Goal: Transaction & Acquisition: Purchase product/service

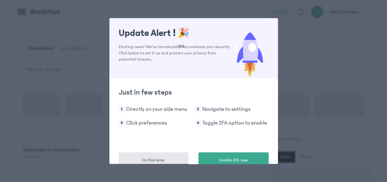
click at [202, 97] on h2 "Just in few steps" at bounding box center [194, 92] width 150 height 10
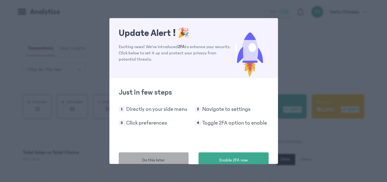
click at [167, 158] on button "Do this later" at bounding box center [154, 160] width 70 height 16
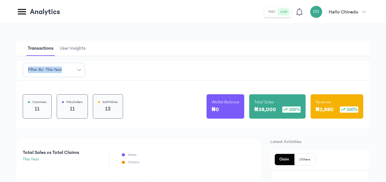
drag, startPoint x: 385, startPoint y: 31, endPoint x: 386, endPoint y: 74, distance: 42.1
click at [386, 74] on html "MyCoverAi Get Started DASHBOARD Analytics ADMIN Sales Policies Claims Customers…" at bounding box center [193, 91] width 386 height 182
click at [24, 12] on icon at bounding box center [22, 11] width 11 height 11
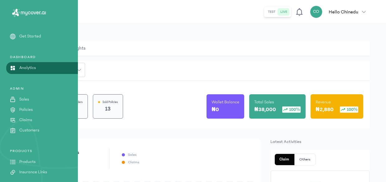
click at [33, 159] on p "Products" at bounding box center [27, 161] width 16 height 7
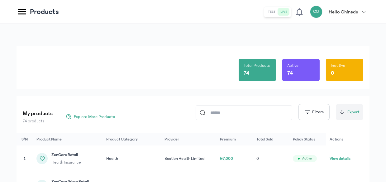
click at [242, 110] on input at bounding box center [246, 112] width 83 height 14
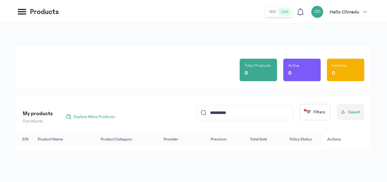
drag, startPoint x: 386, startPoint y: 69, endPoint x: 385, endPoint y: 53, distance: 16.0
click at [385, 53] on div "Total Products 0 Active 0 Inactive 0 My products 0 products Explore More Produc…" at bounding box center [193, 103] width 387 height 158
drag, startPoint x: 386, startPoint y: 52, endPoint x: 386, endPoint y: 70, distance: 18.1
click at [386, 70] on div "Total Products 0 Active 0 Inactive 0 My products 0 products Explore More Produc…" at bounding box center [193, 103] width 387 height 158
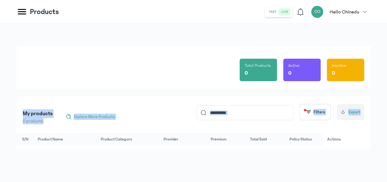
drag, startPoint x: 384, startPoint y: 77, endPoint x: 386, endPoint y: 118, distance: 41.2
click at [386, 118] on div "Total Products 0 Active 0 Inactive 0 My products 0 products Explore More Produc…" at bounding box center [193, 103] width 387 height 158
click at [270, 115] on input "*********" at bounding box center [247, 112] width 83 height 14
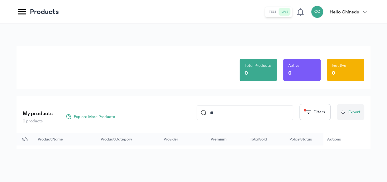
type input "*"
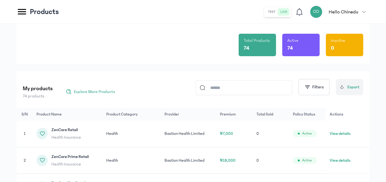
scroll to position [22, 0]
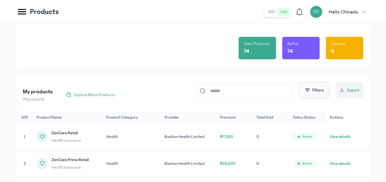
click at [314, 90] on button "Filters" at bounding box center [314, 90] width 31 height 16
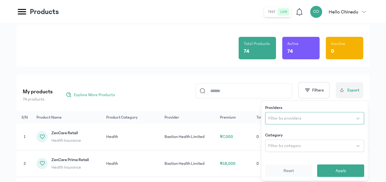
click at [298, 122] on button "Filter by providers" at bounding box center [314, 118] width 99 height 12
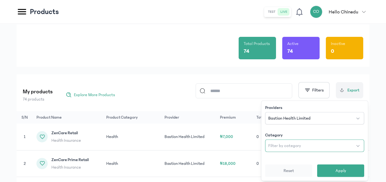
click at [299, 147] on span "Filter by category" at bounding box center [284, 145] width 33 height 6
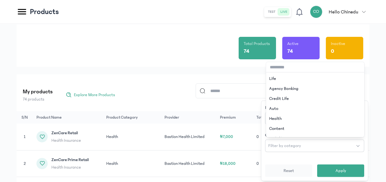
scroll to position [37, 0]
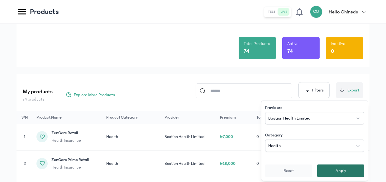
click at [339, 168] on span "Apply" at bounding box center [341, 170] width 11 height 6
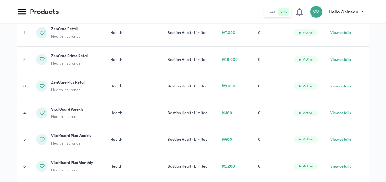
scroll to position [174, 0]
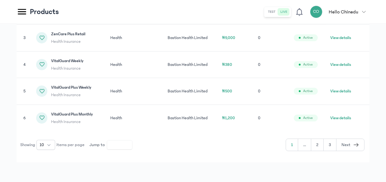
click at [324, 144] on button "2" at bounding box center [330, 145] width 13 height 12
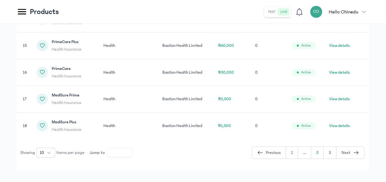
scroll to position [221, 0]
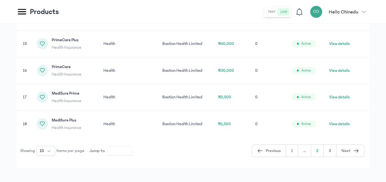
click at [337, 150] on button "3" at bounding box center [351, 151] width 28 height 12
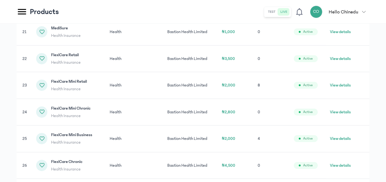
scroll to position [119, 0]
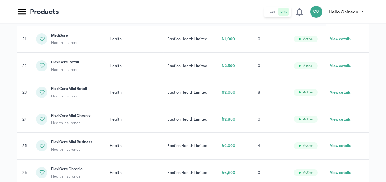
click at [348, 93] on button "View details" at bounding box center [340, 92] width 21 height 6
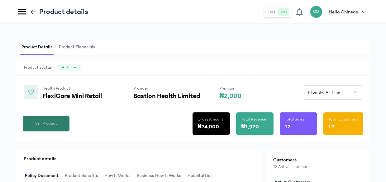
click at [51, 122] on span "Sell Product" at bounding box center [46, 123] width 22 height 7
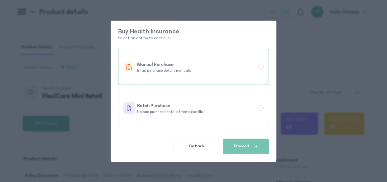
click at [195, 66] on p "Manual Purchase" at bounding box center [196, 63] width 118 height 7
click at [251, 143] on span "button" at bounding box center [253, 146] width 9 height 6
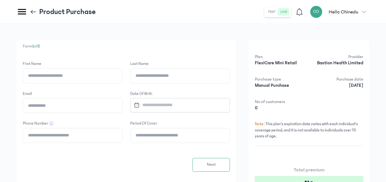
click at [145, 78] on input "Last Name" at bounding box center [180, 76] width 99 height 14
paste input "*******"
type input "*******"
click at [74, 75] on input "First Name" at bounding box center [72, 76] width 99 height 14
paste input "*********"
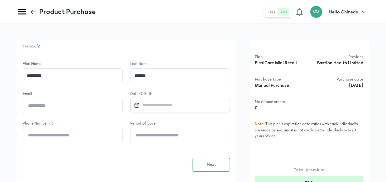
type input "*********"
click at [64, 107] on input "Email" at bounding box center [72, 105] width 99 height 14
paste input "**********"
type input "**********"
click at [60, 136] on input "Phone Number" at bounding box center [72, 135] width 99 height 14
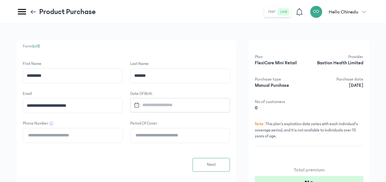
paste input "**********"
type input "**********"
click at [169, 138] on input "Period of cover" at bounding box center [180, 135] width 99 height 14
type input "*"
click at [155, 161] on div "Next" at bounding box center [126, 165] width 207 height 14
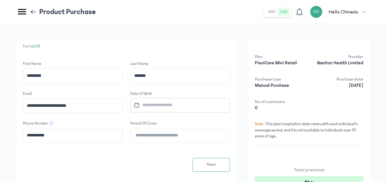
click at [163, 106] on input "Datepicker input" at bounding box center [177, 104] width 92 height 13
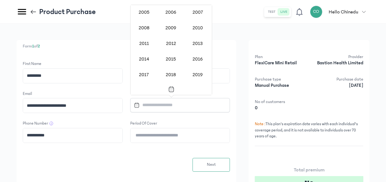
scroll to position [501, 0]
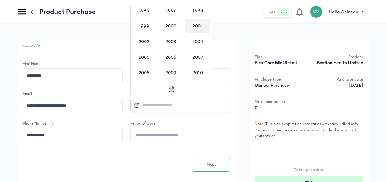
click at [194, 25] on div "2001" at bounding box center [197, 26] width 25 height 14
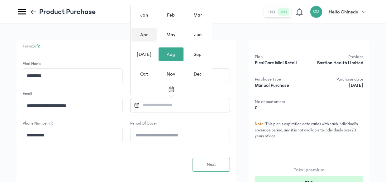
click at [146, 34] on div "Apr" at bounding box center [143, 35] width 25 height 14
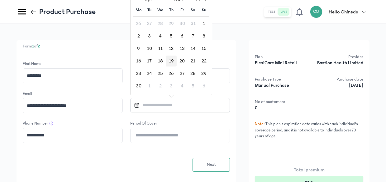
click at [172, 63] on div "19" at bounding box center [171, 60] width 11 height 11
type input "**********"
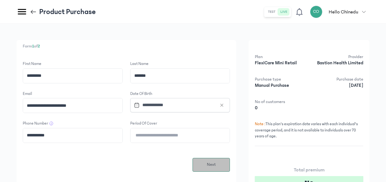
click at [208, 163] on span "Next" at bounding box center [211, 164] width 9 height 7
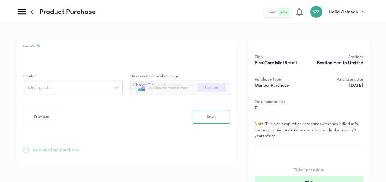
click at [92, 87] on div "Select gender" at bounding box center [69, 87] width 92 height 4
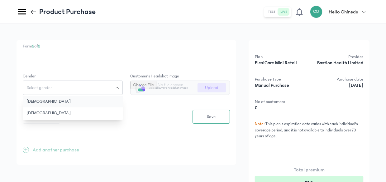
click at [90, 98] on button "[DEMOGRAPHIC_DATA]" at bounding box center [73, 102] width 100 height 12
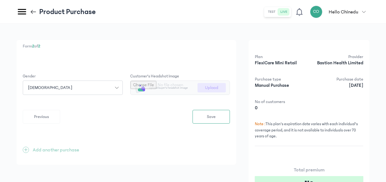
click at [220, 84] on input "file" at bounding box center [180, 88] width 99 height 14
type input "**********"
click at [218, 117] on button "Save" at bounding box center [211, 117] width 37 height 14
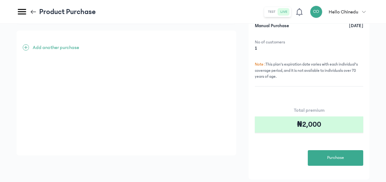
scroll to position [77, 0]
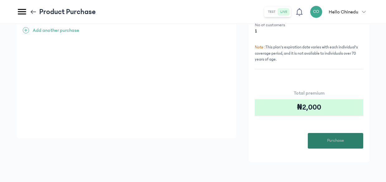
click at [345, 140] on button "Purchase" at bounding box center [335, 141] width 55 height 16
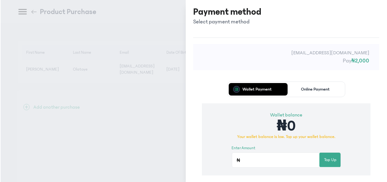
scroll to position [0, 0]
click at [312, 87] on p "Online Payment" at bounding box center [316, 89] width 29 height 4
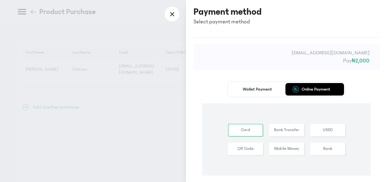
click at [310, 131] on button "Bank Transfer" at bounding box center [327, 130] width 35 height 12
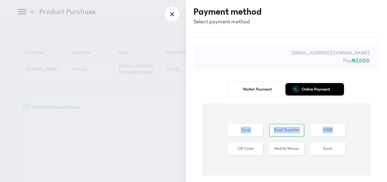
drag, startPoint x: 386, startPoint y: 75, endPoint x: 386, endPoint y: 139, distance: 63.9
click at [386, 139] on div "Payment method Select payment method [EMAIL_ADDRESS][DOMAIN_NAME] Pay ₦2,000 Wa…" at bounding box center [286, 91] width 201 height 182
click at [359, 128] on div "Card Bank Transfer USSD QR Code Mobile Money Bank" at bounding box center [286, 139] width 149 height 31
click at [290, 127] on button "Bank Transfer" at bounding box center [286, 130] width 35 height 12
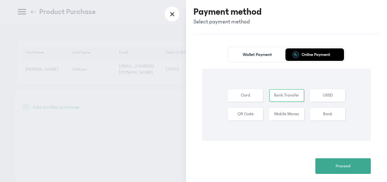
scroll to position [43, 0]
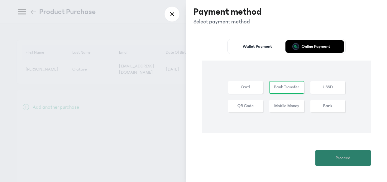
click at [344, 162] on button "Proceed" at bounding box center [342, 158] width 55 height 16
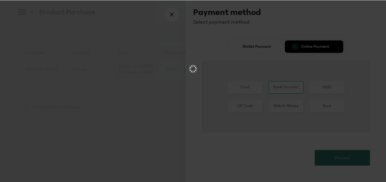
scroll to position [0, 0]
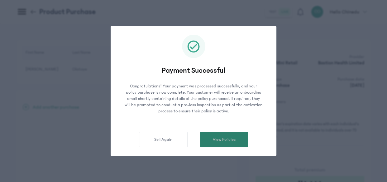
click at [227, 138] on span "View Policies" at bounding box center [224, 139] width 23 height 7
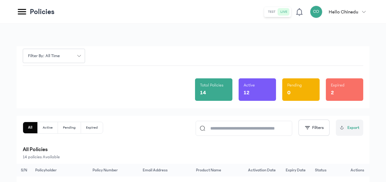
scroll to position [159, 0]
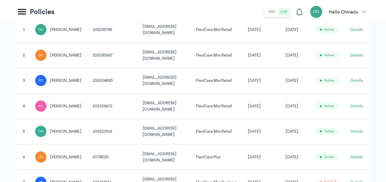
click at [360, 29] on button "Details" at bounding box center [357, 29] width 12 height 6
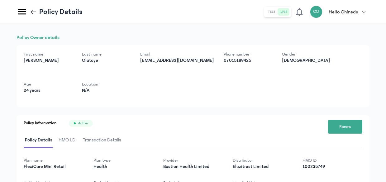
click at [68, 141] on span "HMO I.D." at bounding box center [67, 140] width 21 height 15
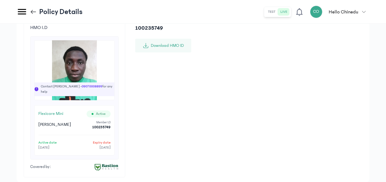
scroll to position [141, 0]
